Goal: Navigation & Orientation: Find specific page/section

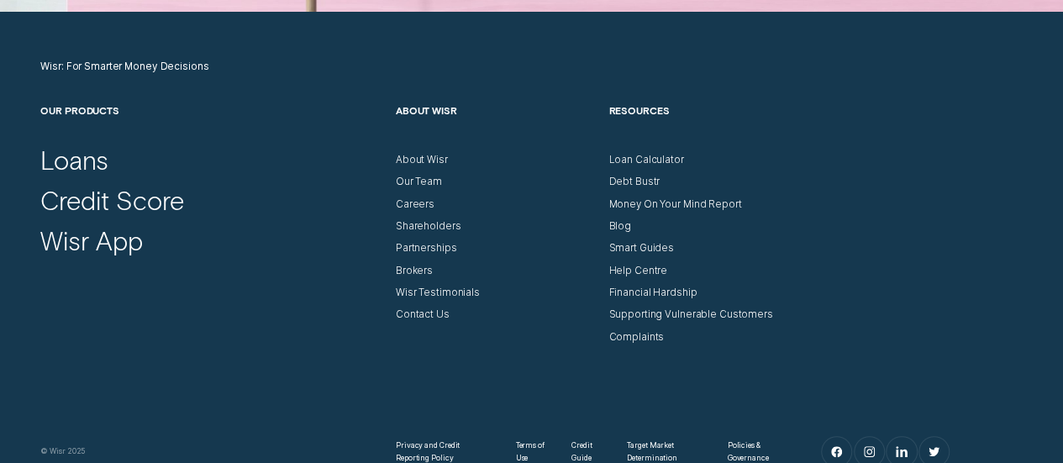
scroll to position [4713, 0]
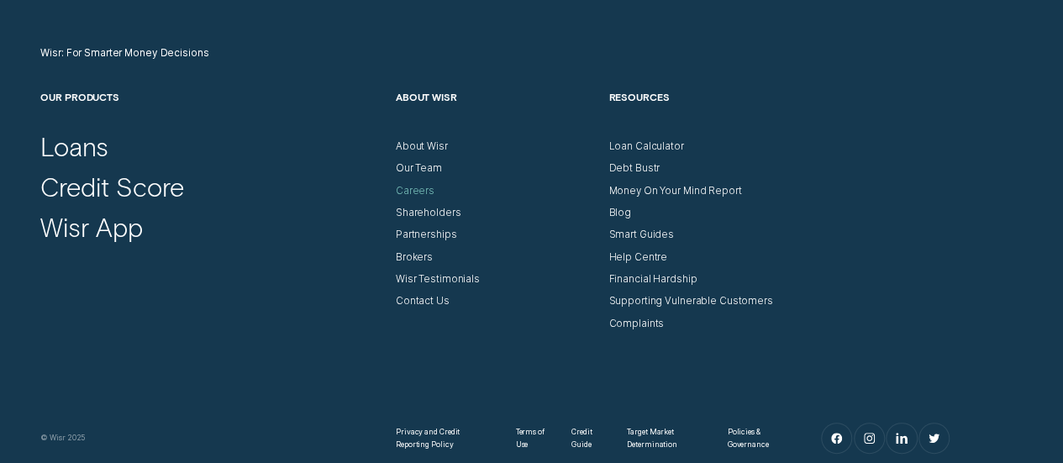
click at [401, 188] on div "Careers" at bounding box center [415, 191] width 39 height 13
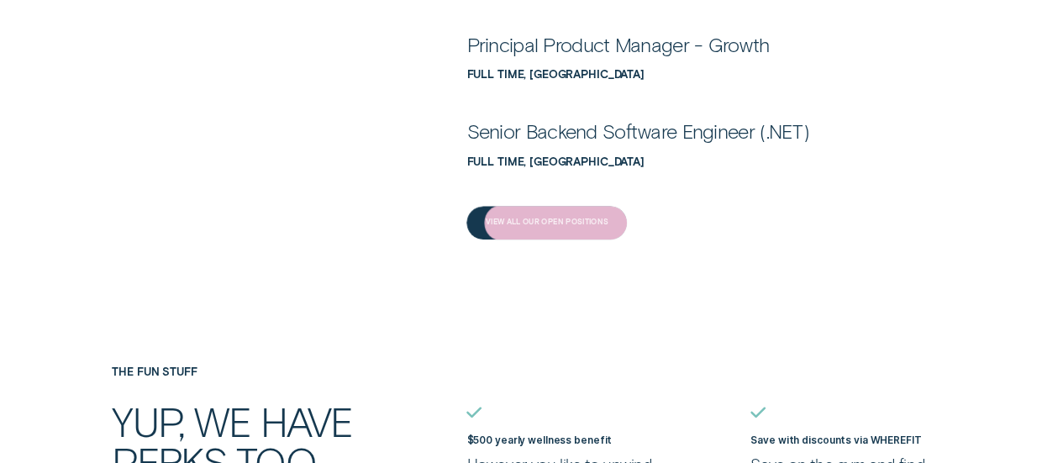
scroll to position [756, 0]
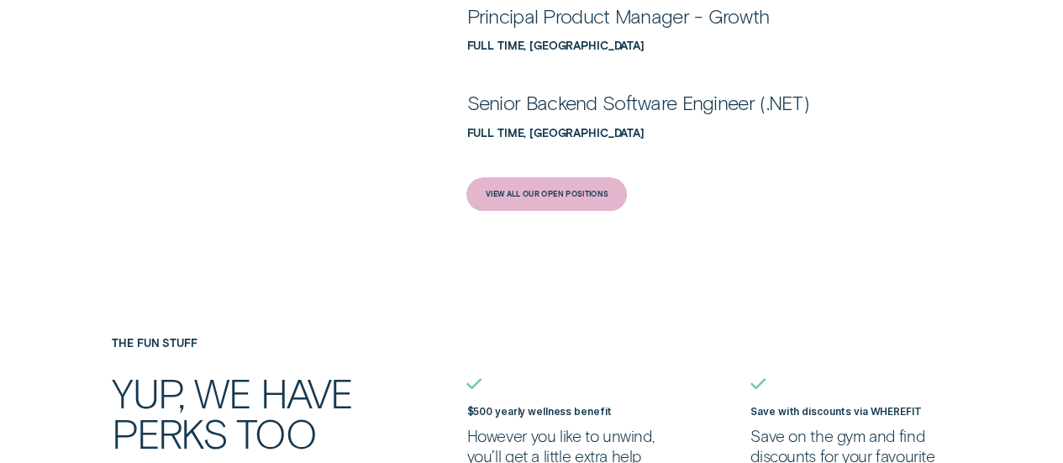
click at [552, 197] on div "View All Our Open Positions" at bounding box center [547, 194] width 123 height 7
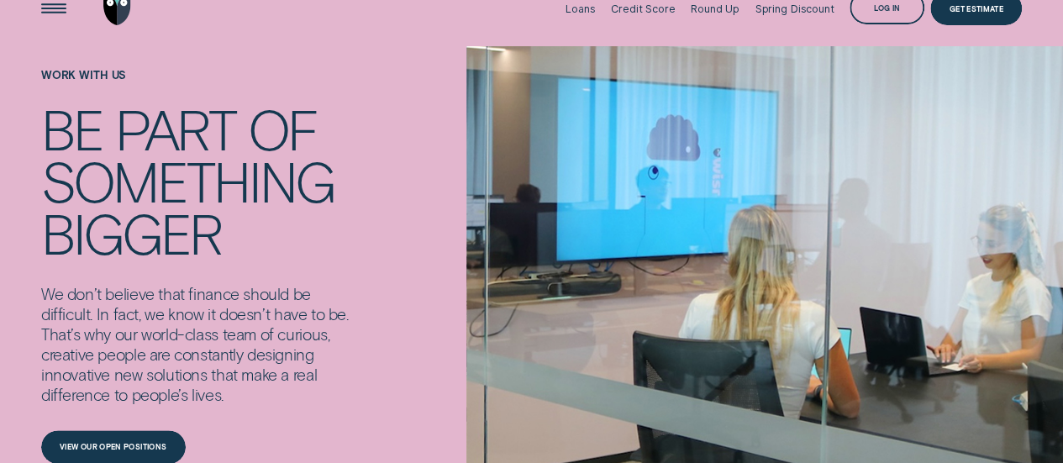
scroll to position [0, 0]
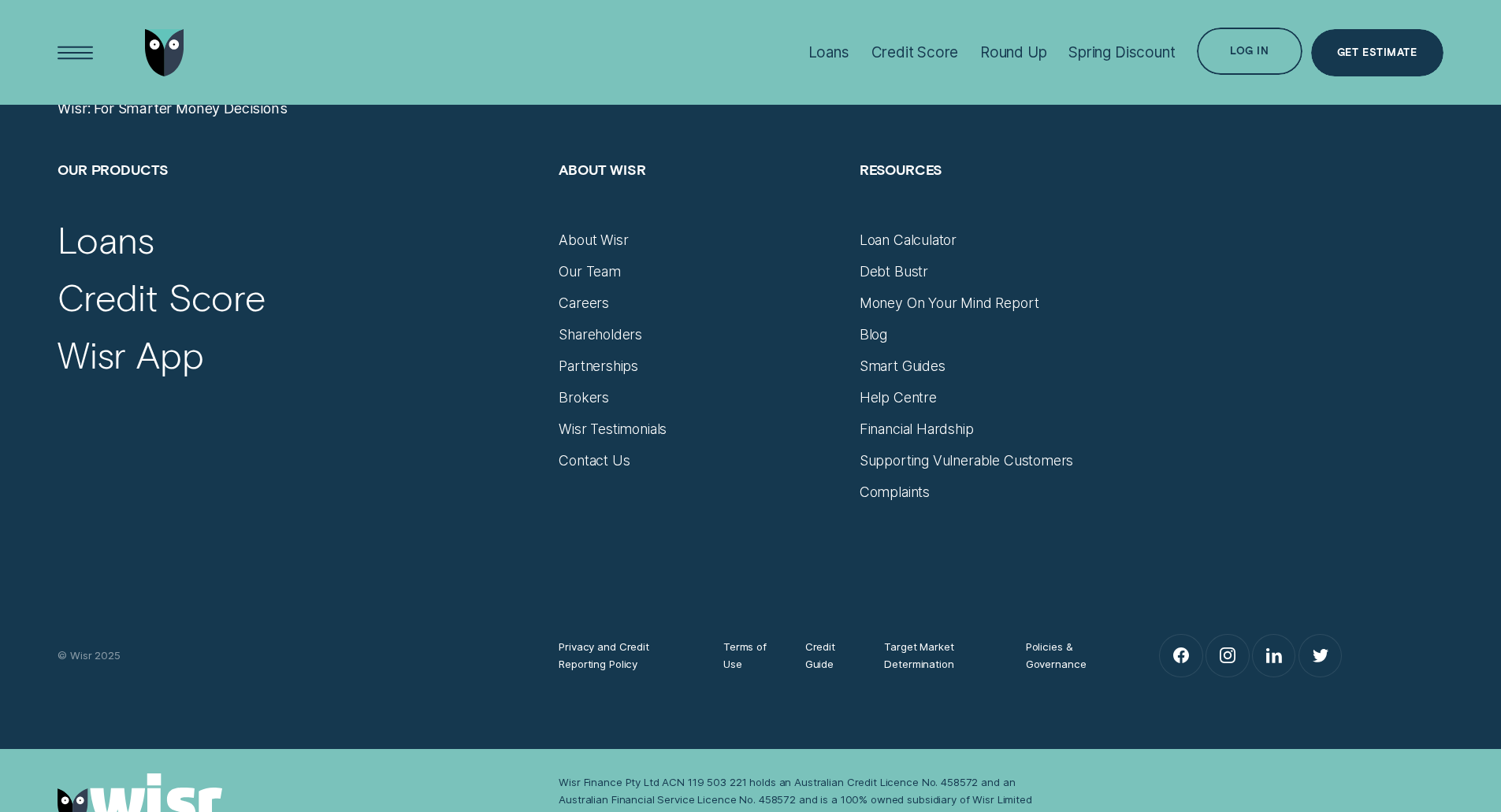
scroll to position [6766, 0]
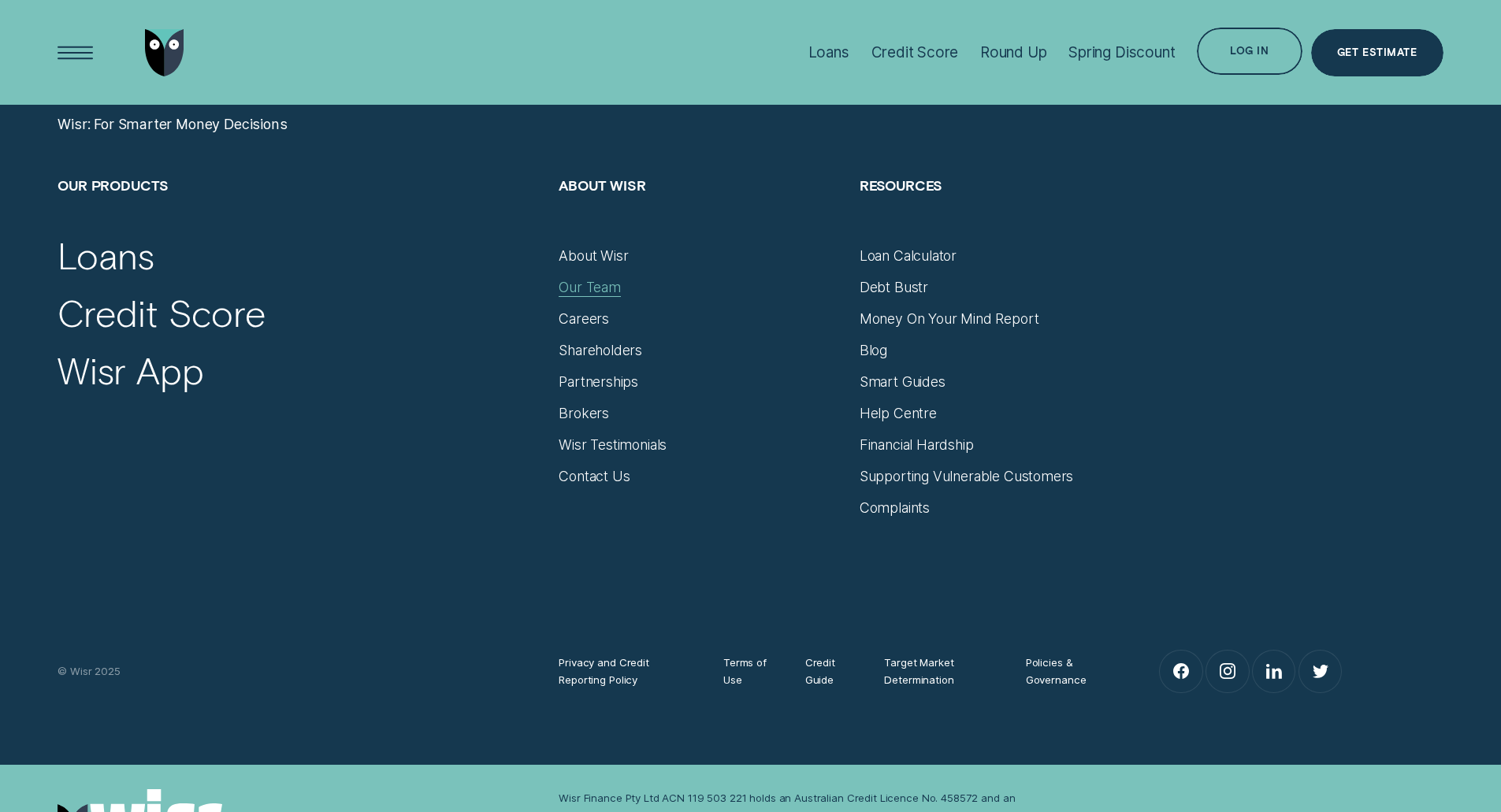
click at [599, 288] on div "Our Team" at bounding box center [590, 287] width 62 height 17
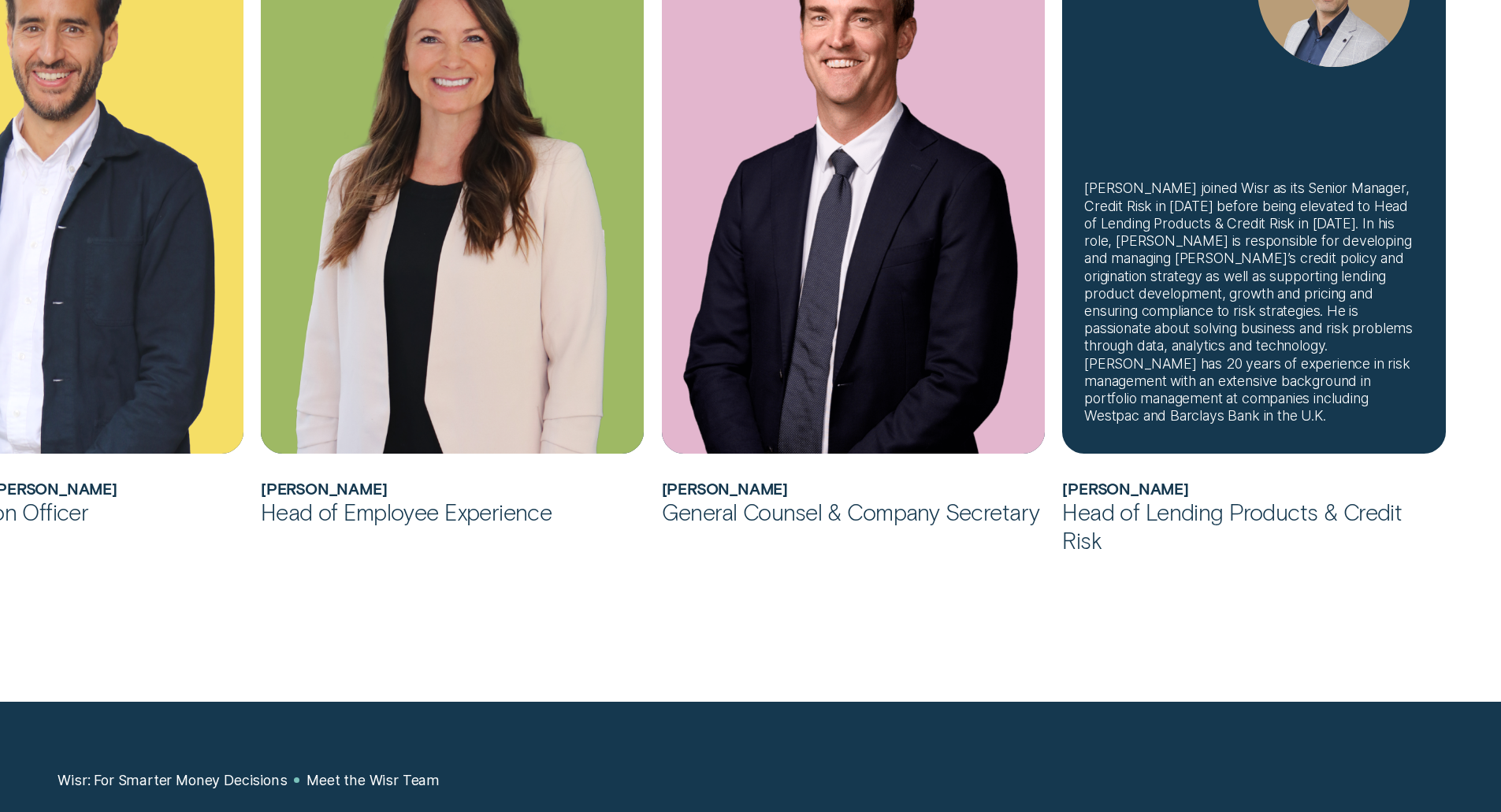
scroll to position [1654, 0]
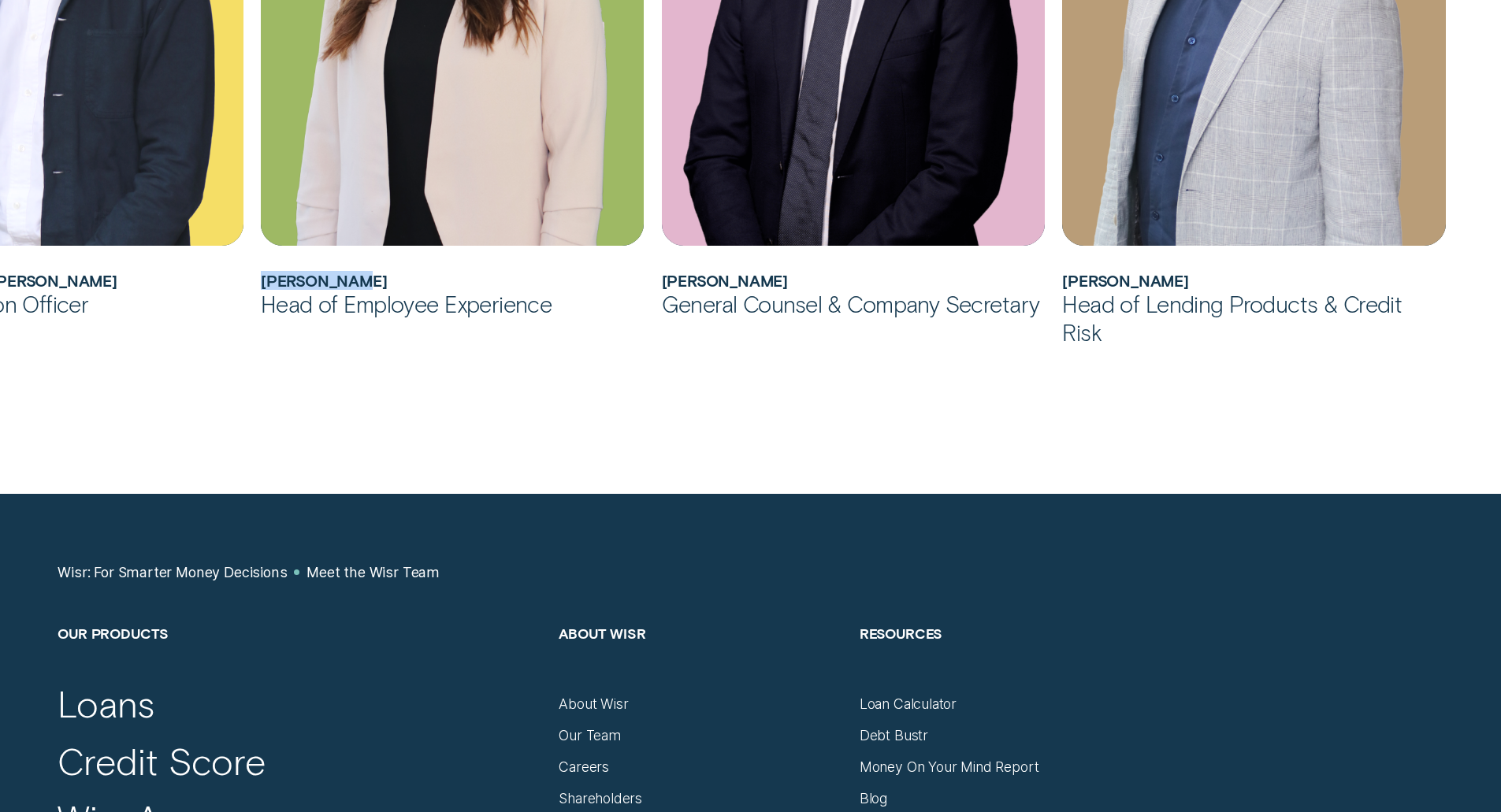
drag, startPoint x: 372, startPoint y: 275, endPoint x: 254, endPoint y: 283, distance: 118.3
copy h2 "[PERSON_NAME]"
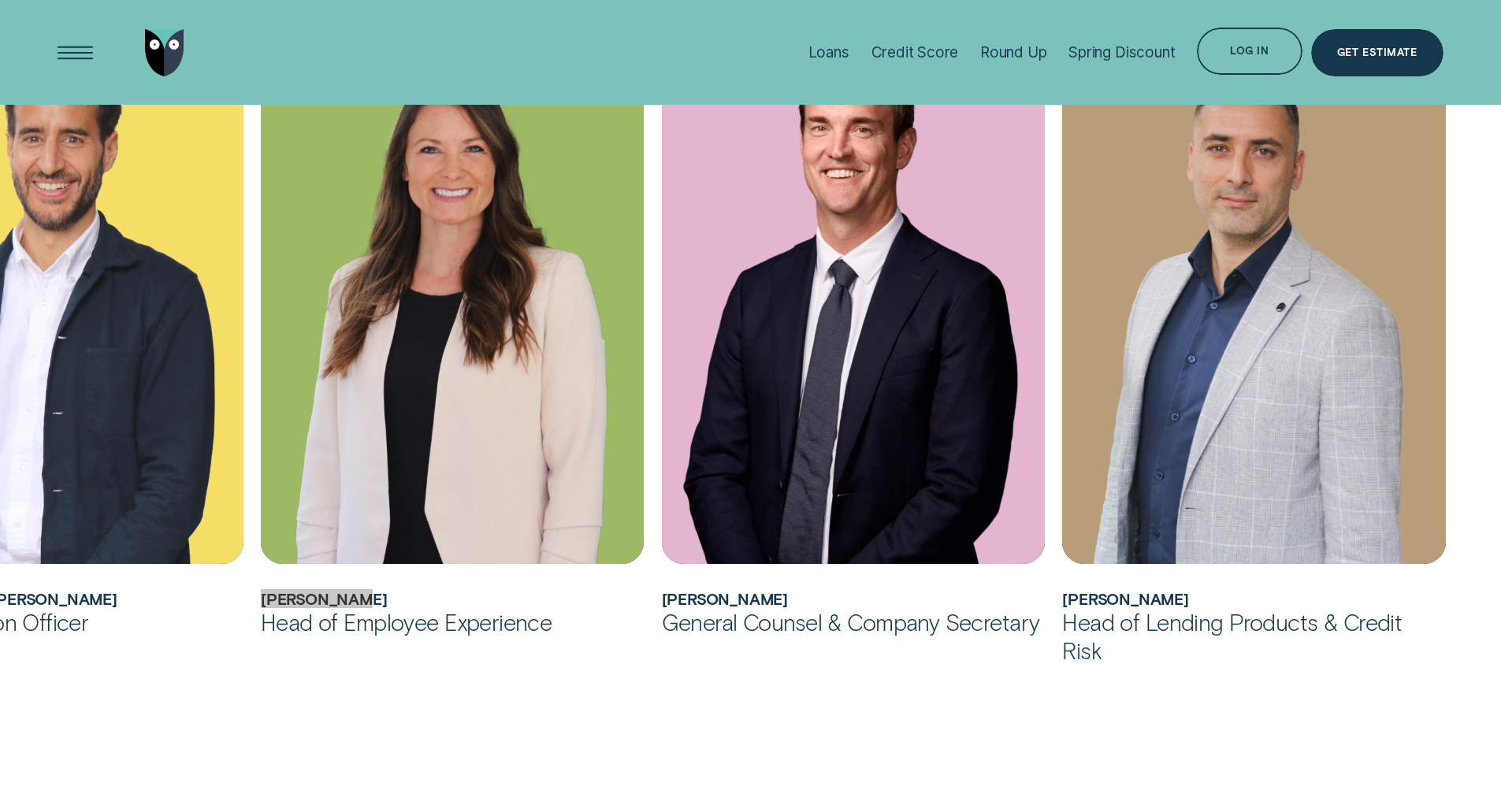
scroll to position [1260, 0]
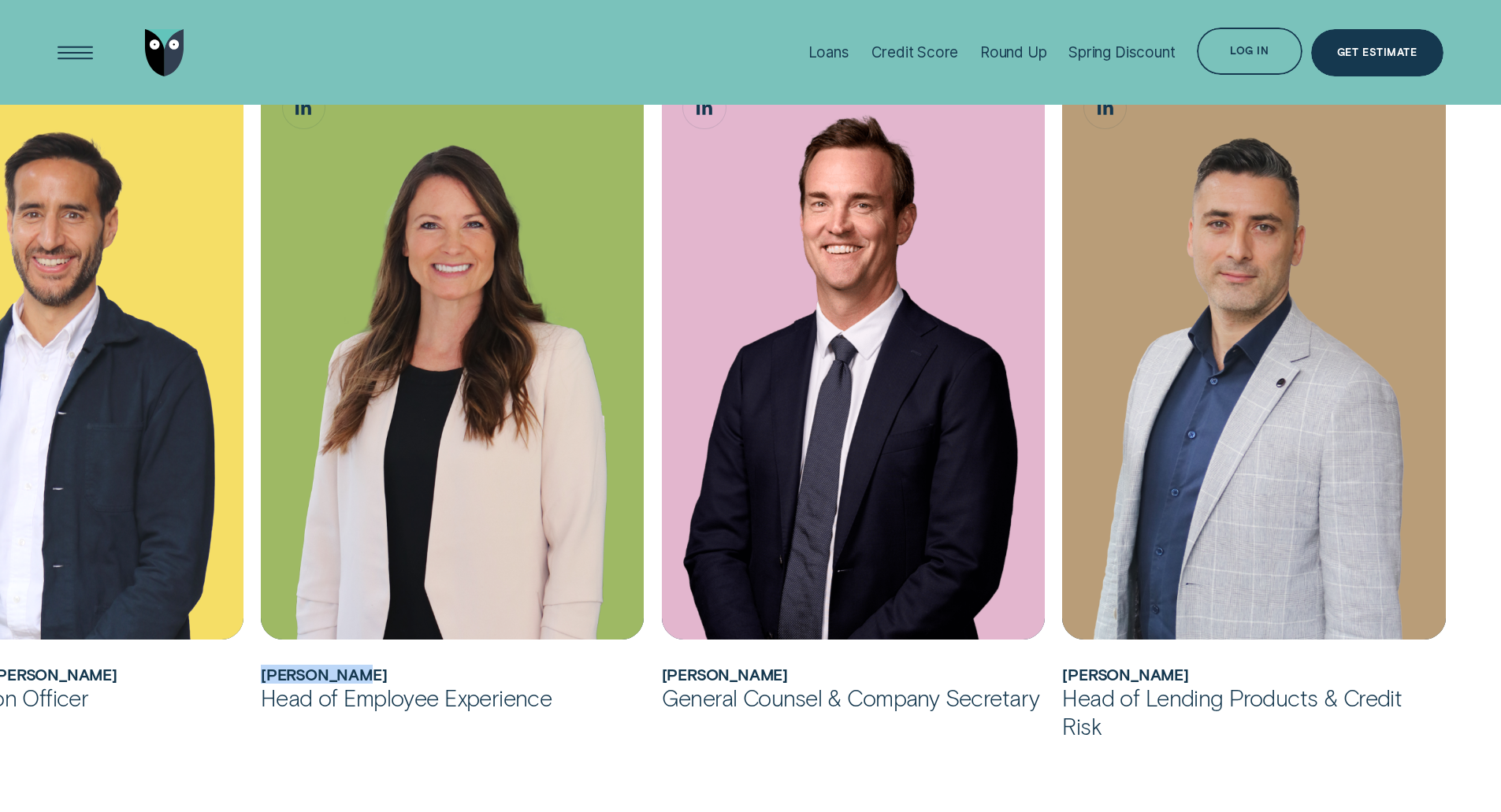
click at [180, 48] on img "Go to home page" at bounding box center [165, 53] width 39 height 47
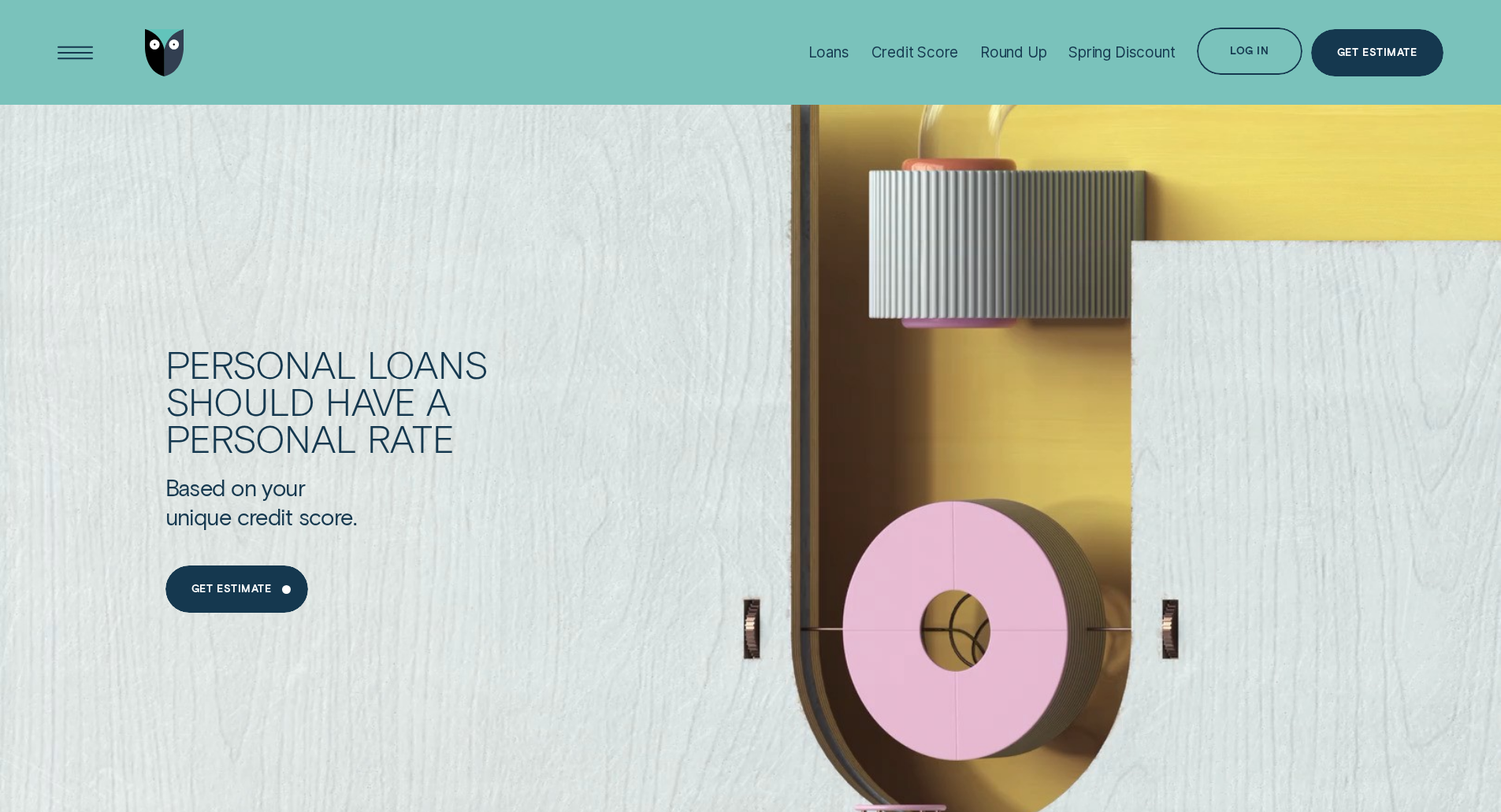
scroll to position [1418, 0]
